Goal: Task Accomplishment & Management: Manage account settings

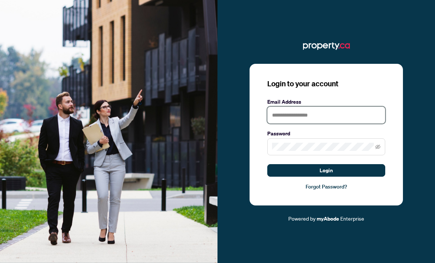
click at [347, 123] on input "text" at bounding box center [326, 115] width 118 height 17
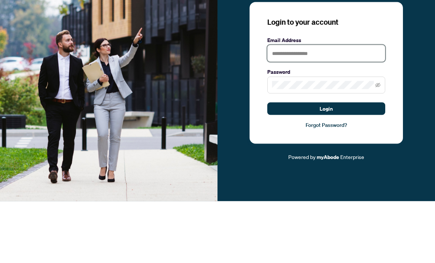
scroll to position [24, 0]
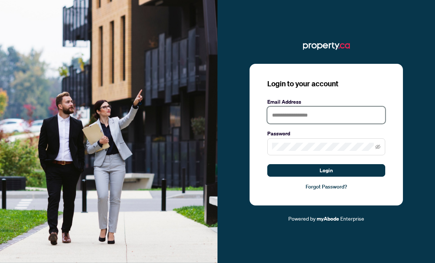
type input "**********"
click at [345, 164] on button "Login" at bounding box center [326, 170] width 118 height 13
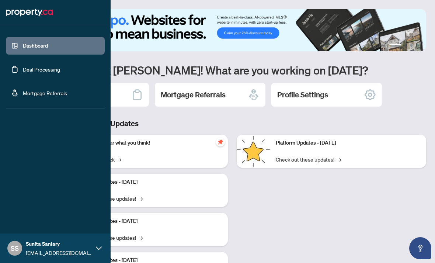
click at [23, 66] on link "Deal Processing" at bounding box center [41, 69] width 37 height 7
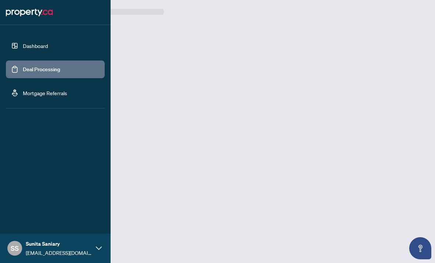
click at [26, 71] on link "Deal Processing" at bounding box center [41, 69] width 37 height 7
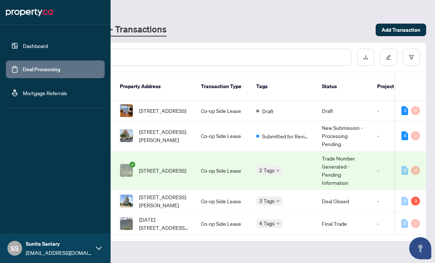
click at [321, 244] on main "Deal Processing [DOMAIN_NAME] - Transactions Add Transaction Ticket Number Prop…" at bounding box center [232, 131] width 406 height 263
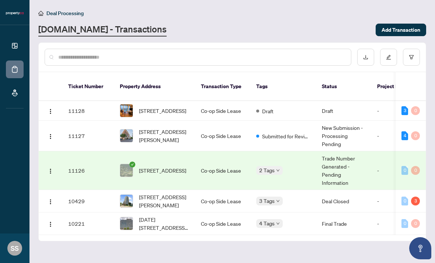
click at [181, 133] on span "[STREET_ADDRESS][PERSON_NAME]" at bounding box center [164, 136] width 50 height 16
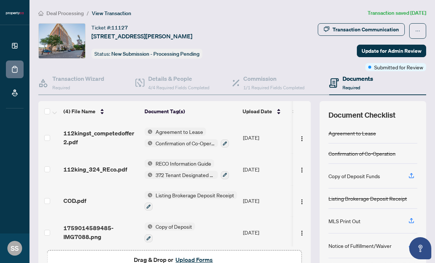
click at [303, 139] on img "button" at bounding box center [302, 139] width 6 height 6
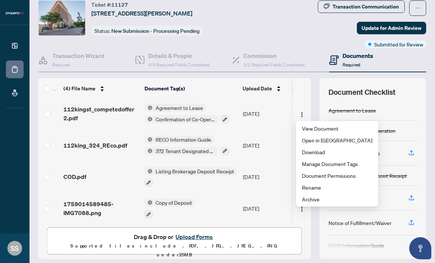
scroll to position [21, 0]
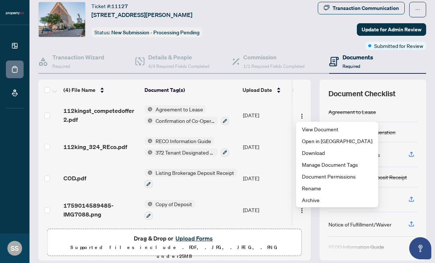
click at [192, 239] on button "Upload Forms" at bounding box center [194, 238] width 42 height 10
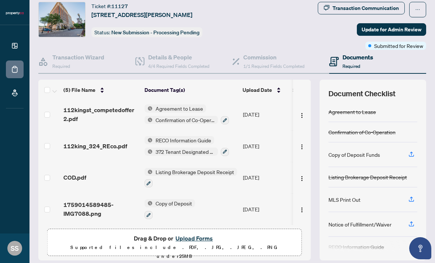
scroll to position [31, 0]
click at [304, 117] on img "button" at bounding box center [302, 116] width 6 height 6
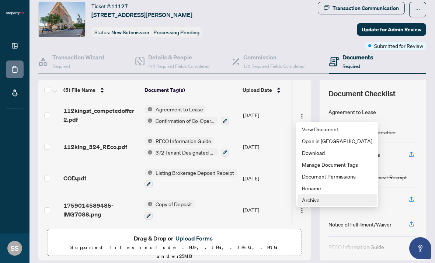
click at [322, 200] on span "Archive" at bounding box center [337, 200] width 70 height 8
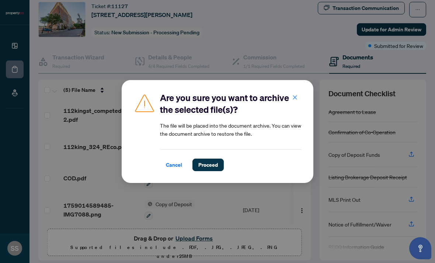
click at [236, 147] on div "Are you sure you want to archive the selected file(s)? The file will be placed …" at bounding box center [231, 131] width 142 height 79
click at [201, 140] on div "Are you sure you want to archive the selected file(s)? The file will be placed …" at bounding box center [231, 131] width 142 height 79
click at [215, 162] on span "Proceed" at bounding box center [208, 165] width 20 height 12
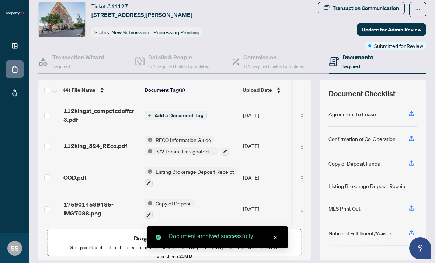
scroll to position [0, 0]
click at [199, 114] on span "Add a Document Tag" at bounding box center [178, 115] width 49 height 5
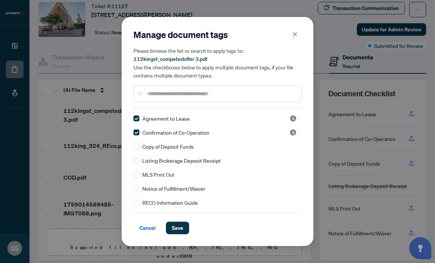
click at [184, 228] on button "Save" at bounding box center [177, 228] width 23 height 13
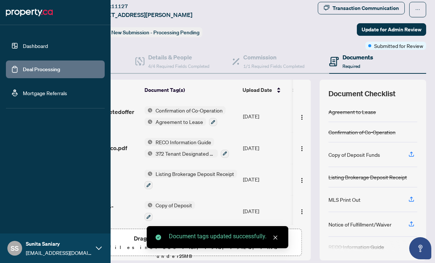
click at [48, 43] on link "Dashboard" at bounding box center [35, 45] width 25 height 7
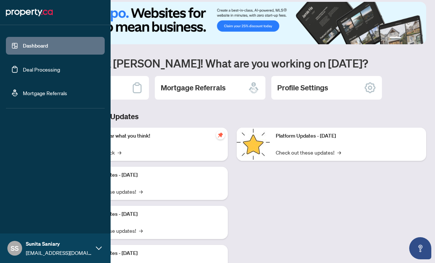
click at [60, 66] on link "Deal Processing" at bounding box center [41, 69] width 37 height 7
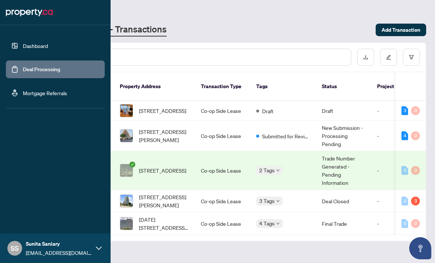
click at [249, 21] on div "Deal Processing Property.ca - Transactions Add Transaction" at bounding box center [232, 23] width 388 height 28
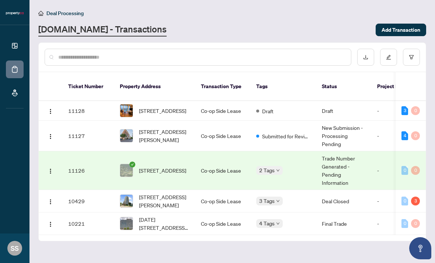
click at [134, 161] on icon "check-circle" at bounding box center [132, 164] width 6 height 6
